Goal: Browse casually: Explore the website without a specific task or goal

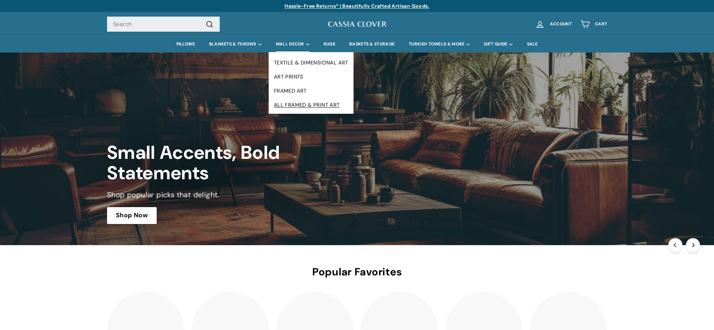
click at [298, 103] on link "ALL FRAMED & PRINT ART" at bounding box center [310, 105] width 85 height 14
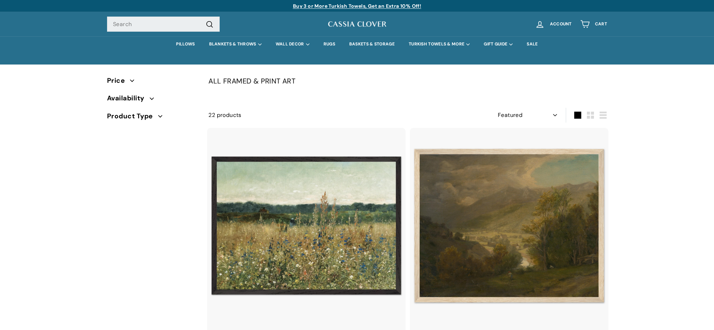
select select "manual"
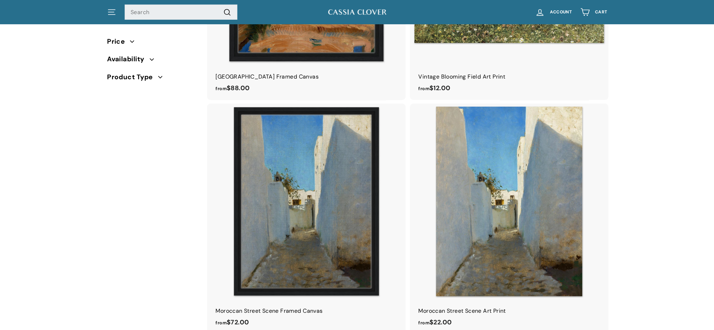
scroll to position [2368, 0]
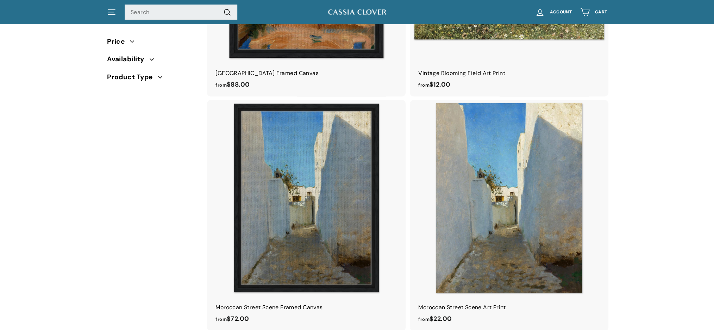
drag, startPoint x: 720, startPoint y: 19, endPoint x: 705, endPoint y: 262, distance: 243.6
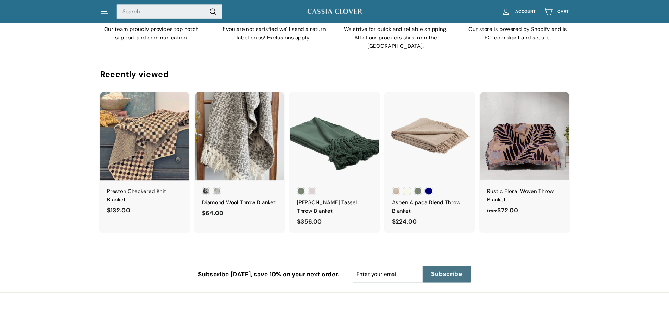
scroll to position [2762, 0]
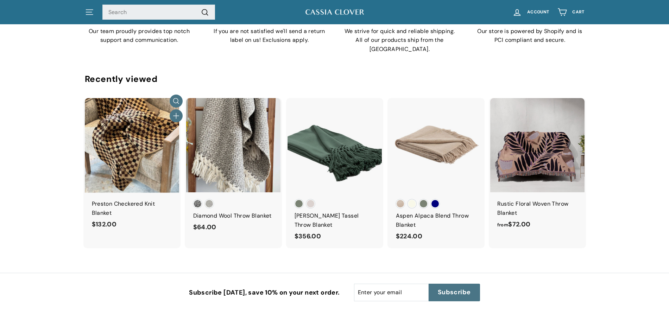
click at [124, 127] on img at bounding box center [132, 145] width 94 height 94
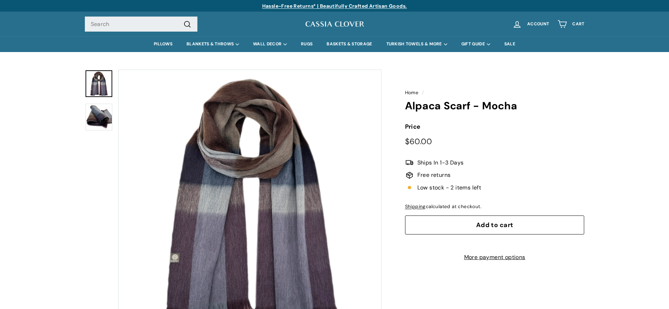
drag, startPoint x: 703, startPoint y: 1, endPoint x: 90, endPoint y: 225, distance: 652.6
click at [90, 225] on div at bounding box center [99, 201] width 28 height 263
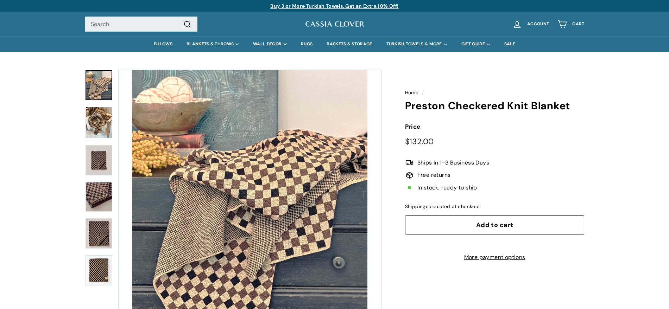
click at [103, 274] on img at bounding box center [99, 270] width 27 height 30
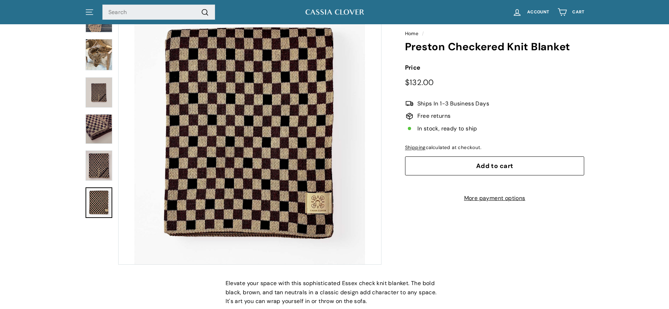
scroll to position [65, 0]
